Goal: Information Seeking & Learning: Learn about a topic

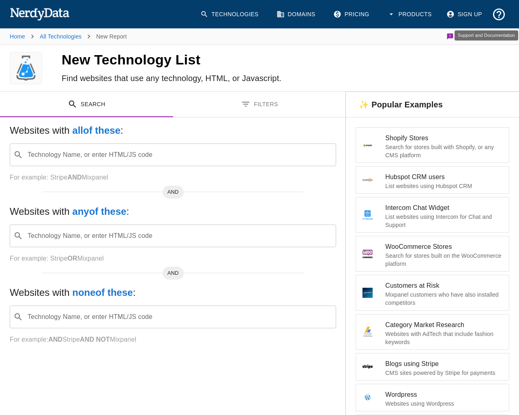
type input "pHqghUme"
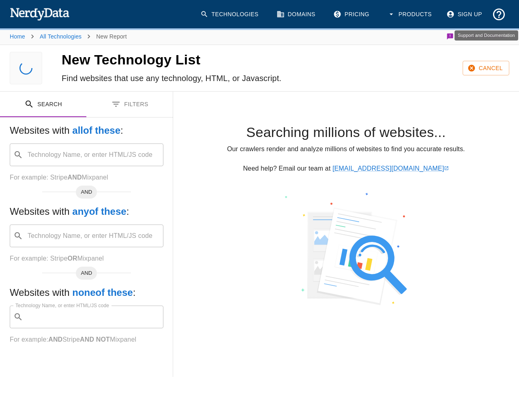
type input "pHqghUme"
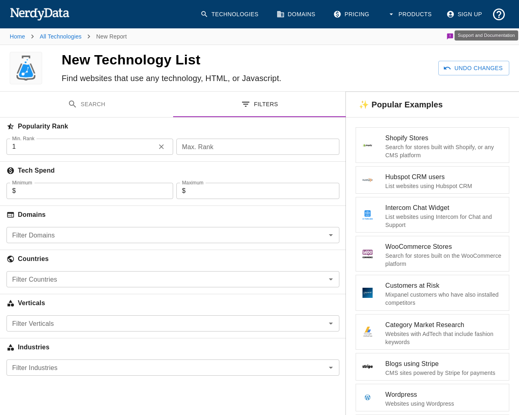
type input "1"
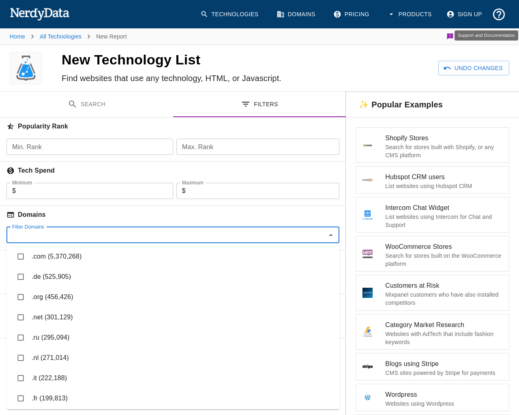
type input "1"
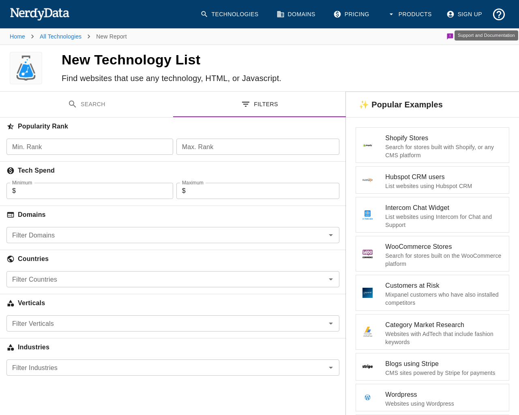
type input "1"
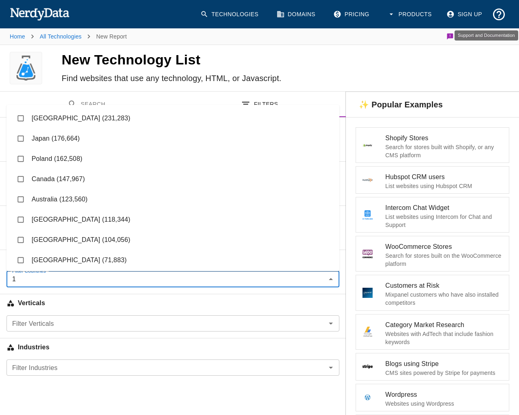
type input "1"
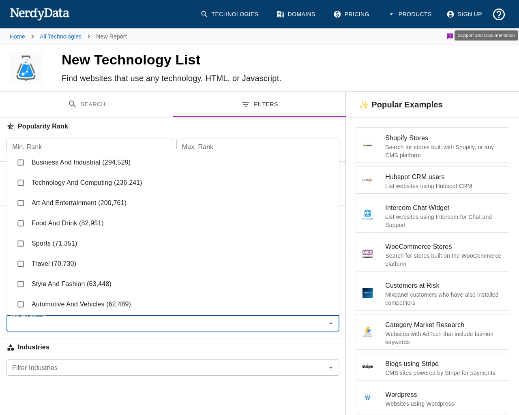
checkbox input "true"
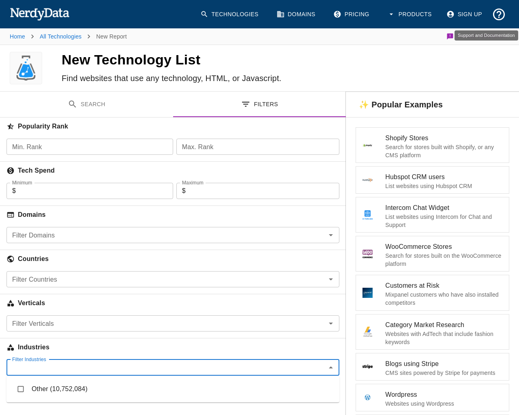
type input "1"
